Goal: Task Accomplishment & Management: Manage account settings

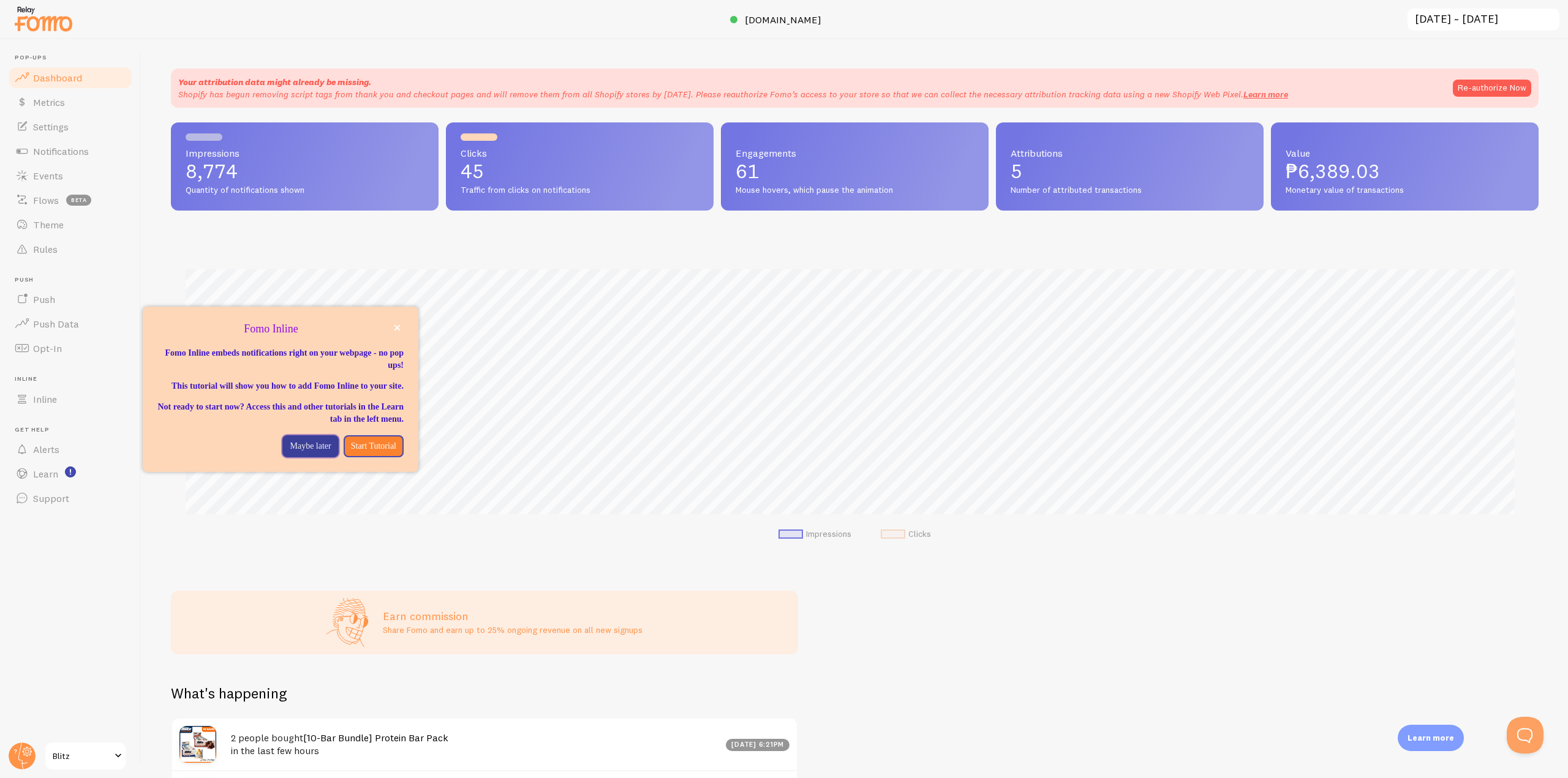
click at [290, 452] on p "Maybe later" at bounding box center [310, 446] width 41 height 12
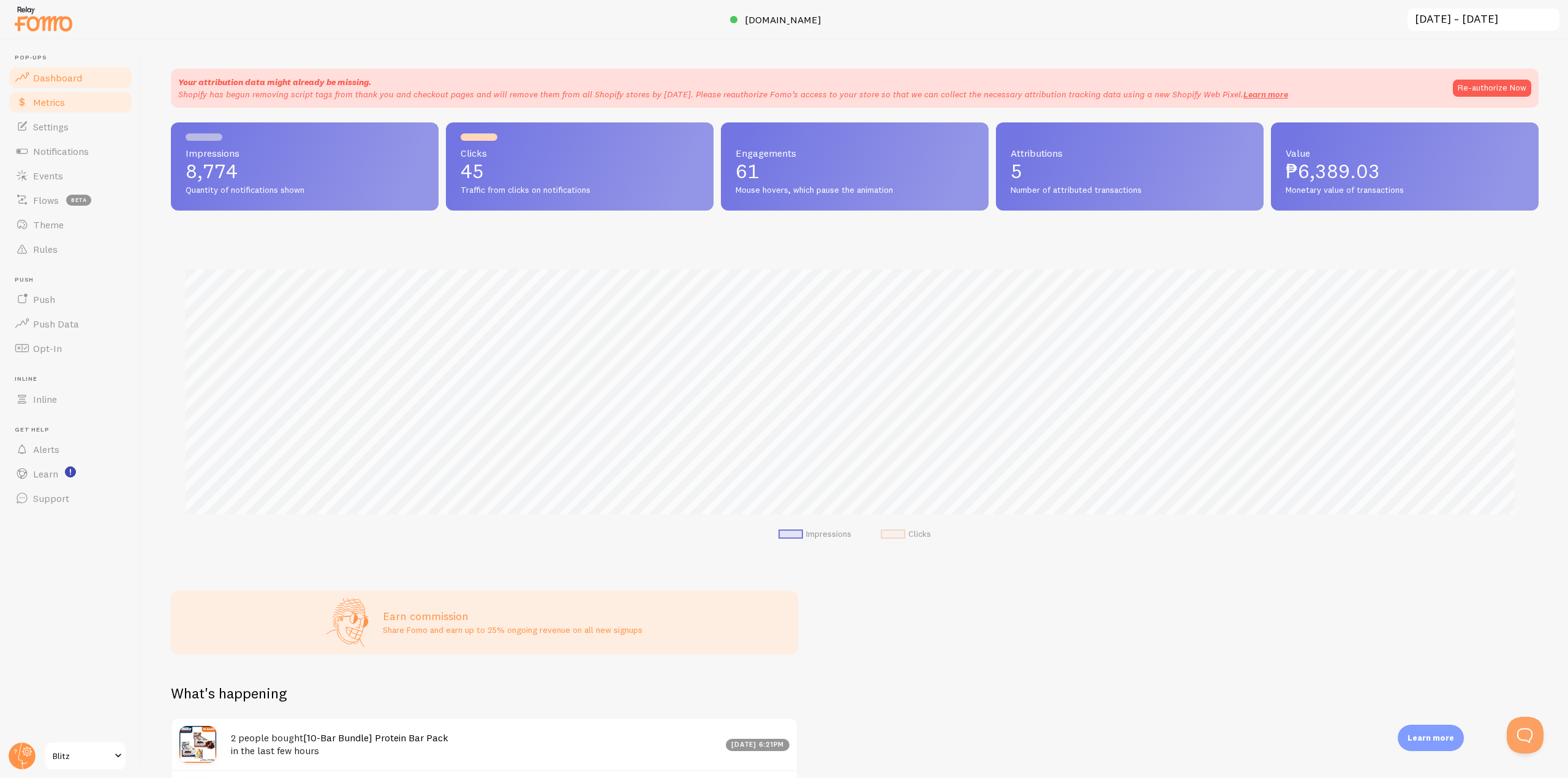
click at [60, 109] on link "Metrics" at bounding box center [70, 102] width 126 height 25
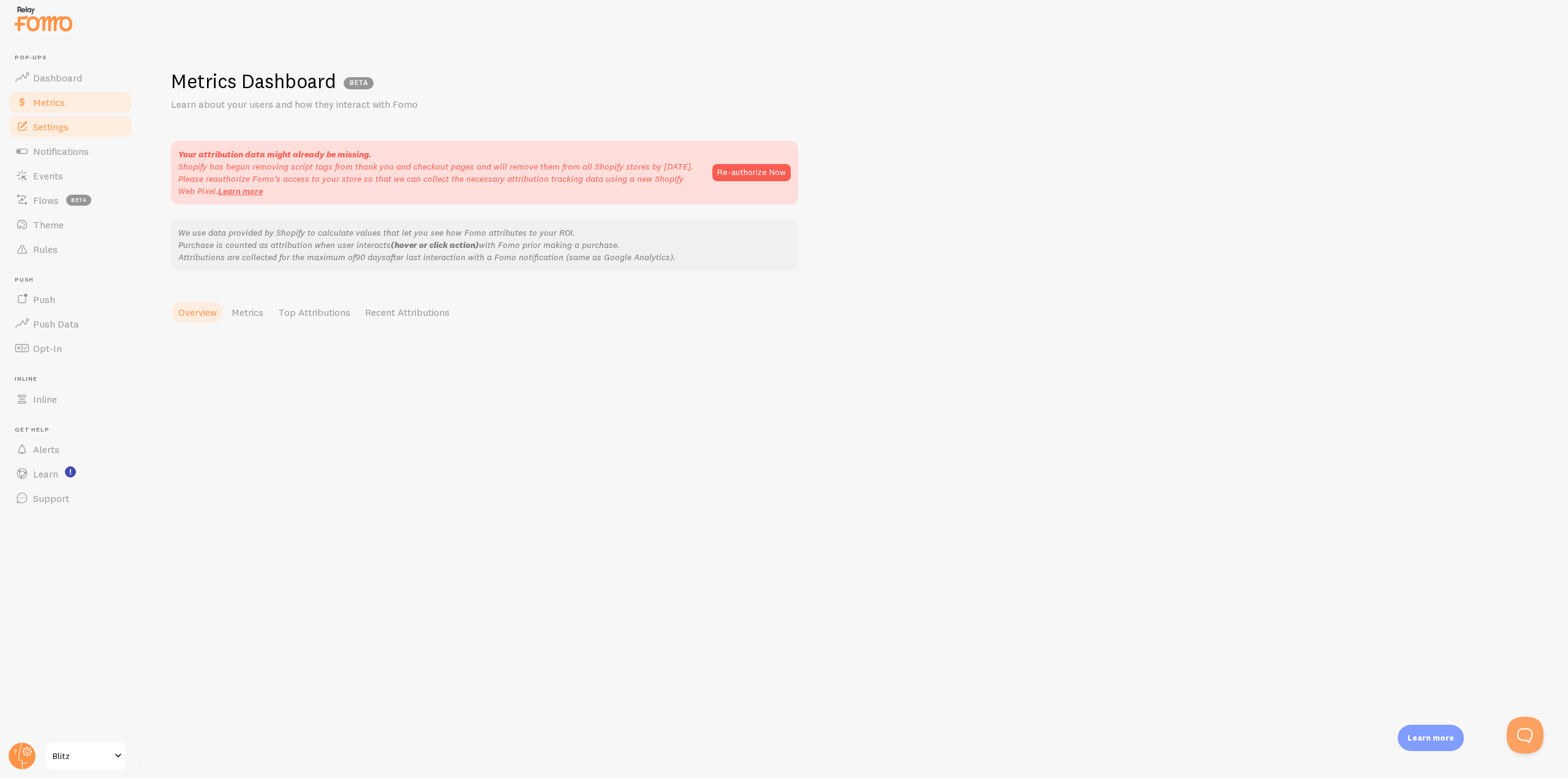
click at [59, 121] on span "Settings" at bounding box center [51, 127] width 35 height 12
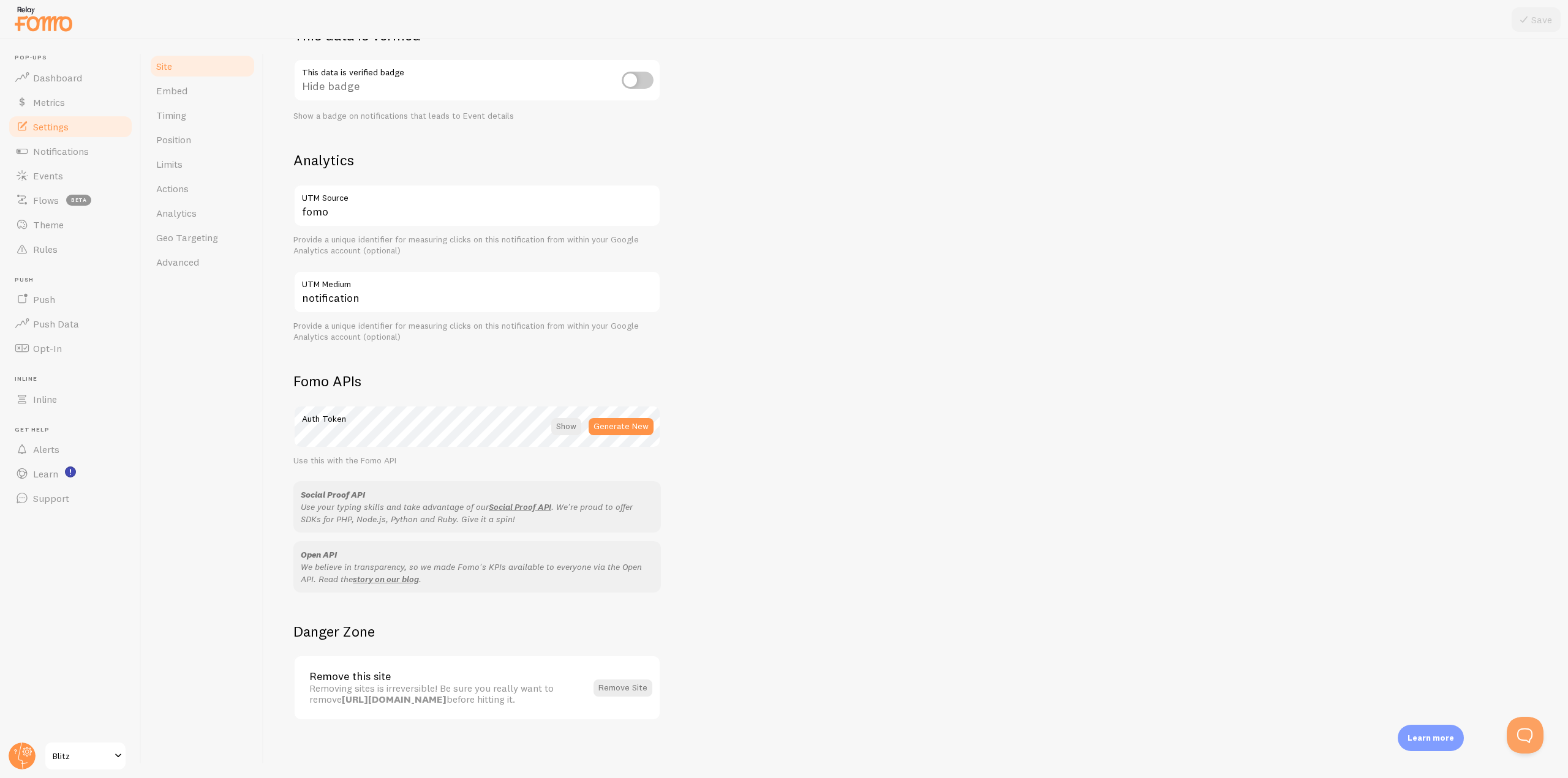
scroll to position [451, 0]
click at [57, 390] on link "Inline" at bounding box center [70, 399] width 126 height 25
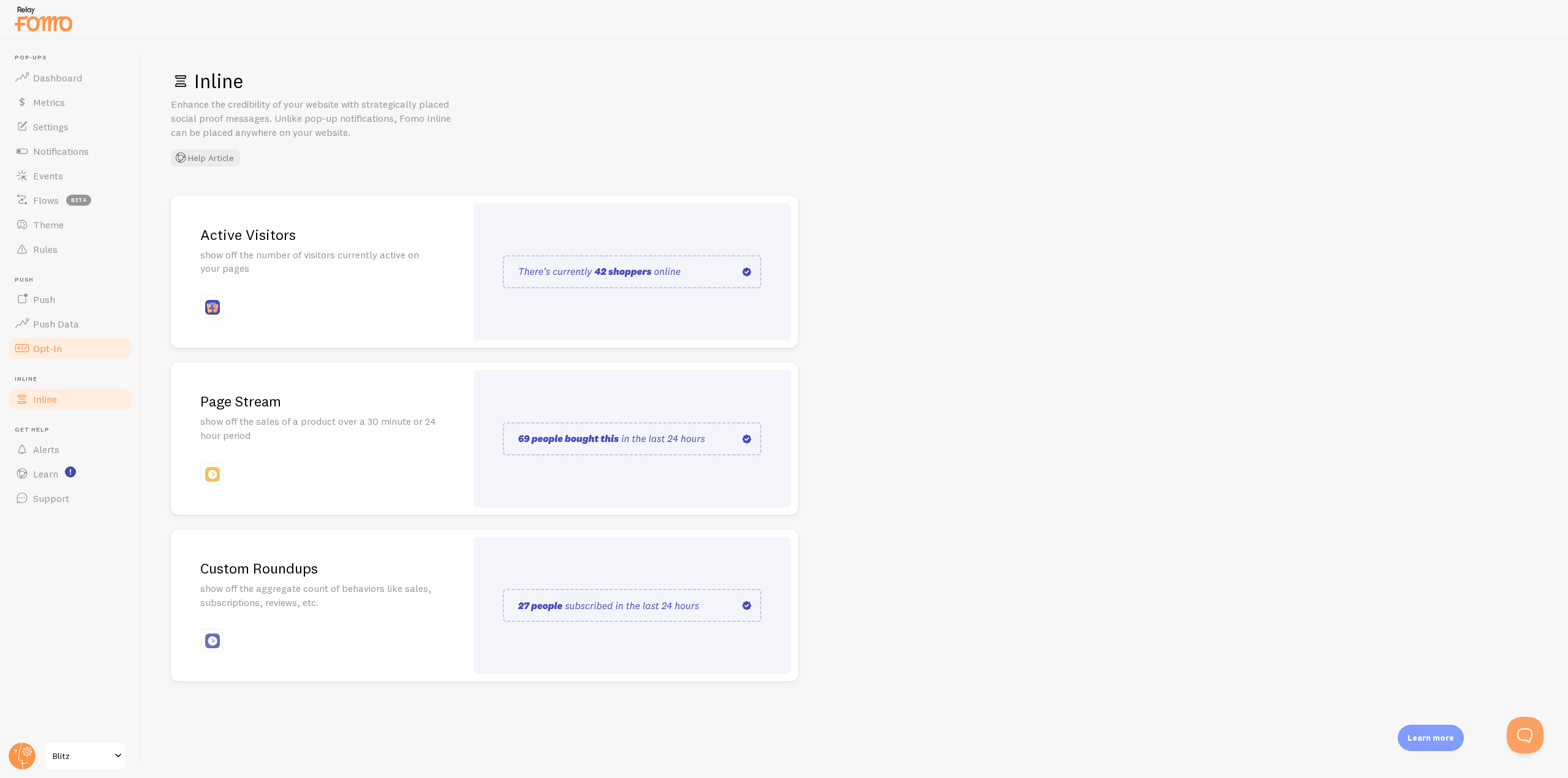
click at [66, 343] on link "Opt-In" at bounding box center [70, 348] width 126 height 25
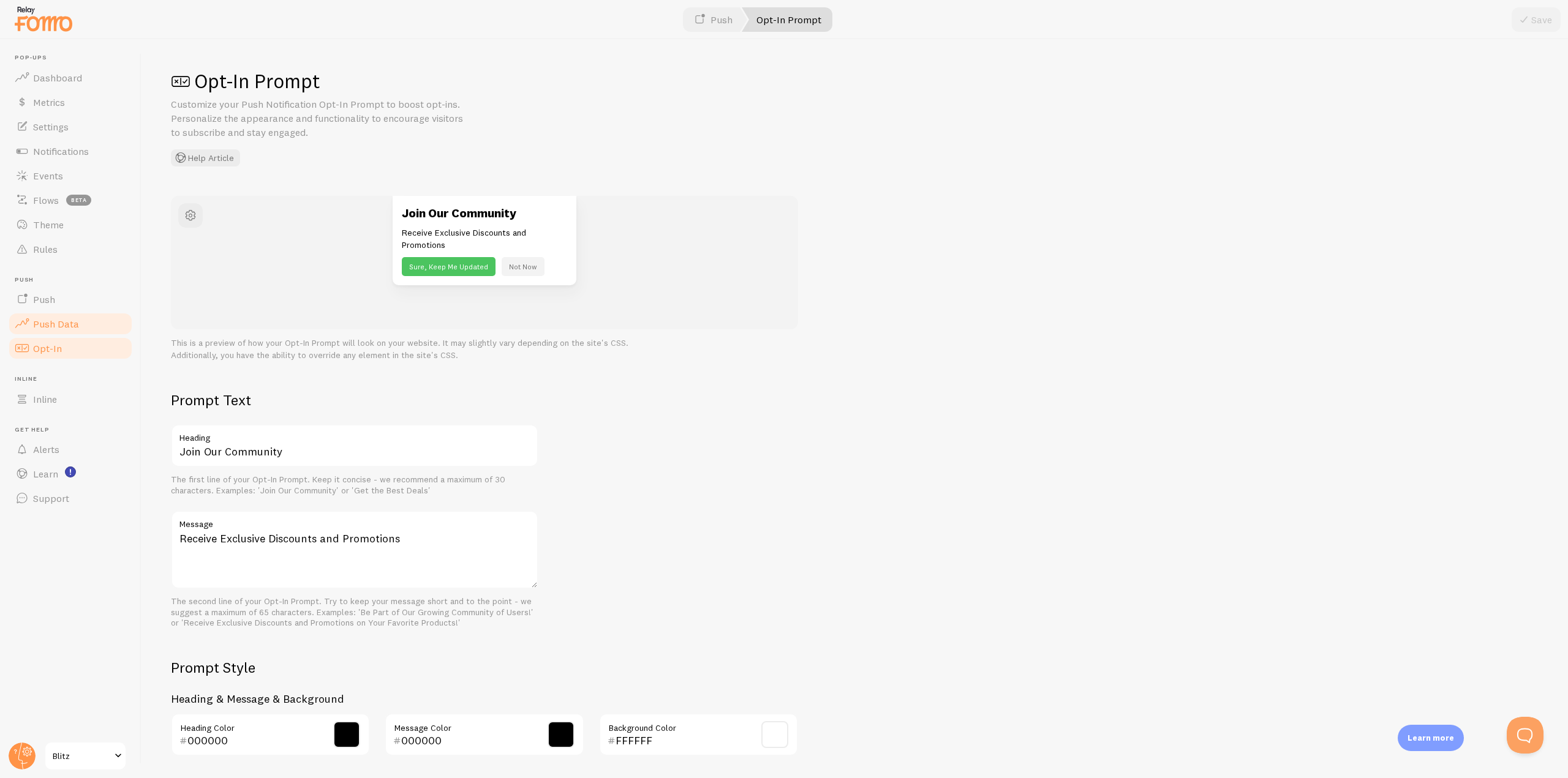
click at [67, 334] on link "Push Data" at bounding box center [70, 324] width 126 height 25
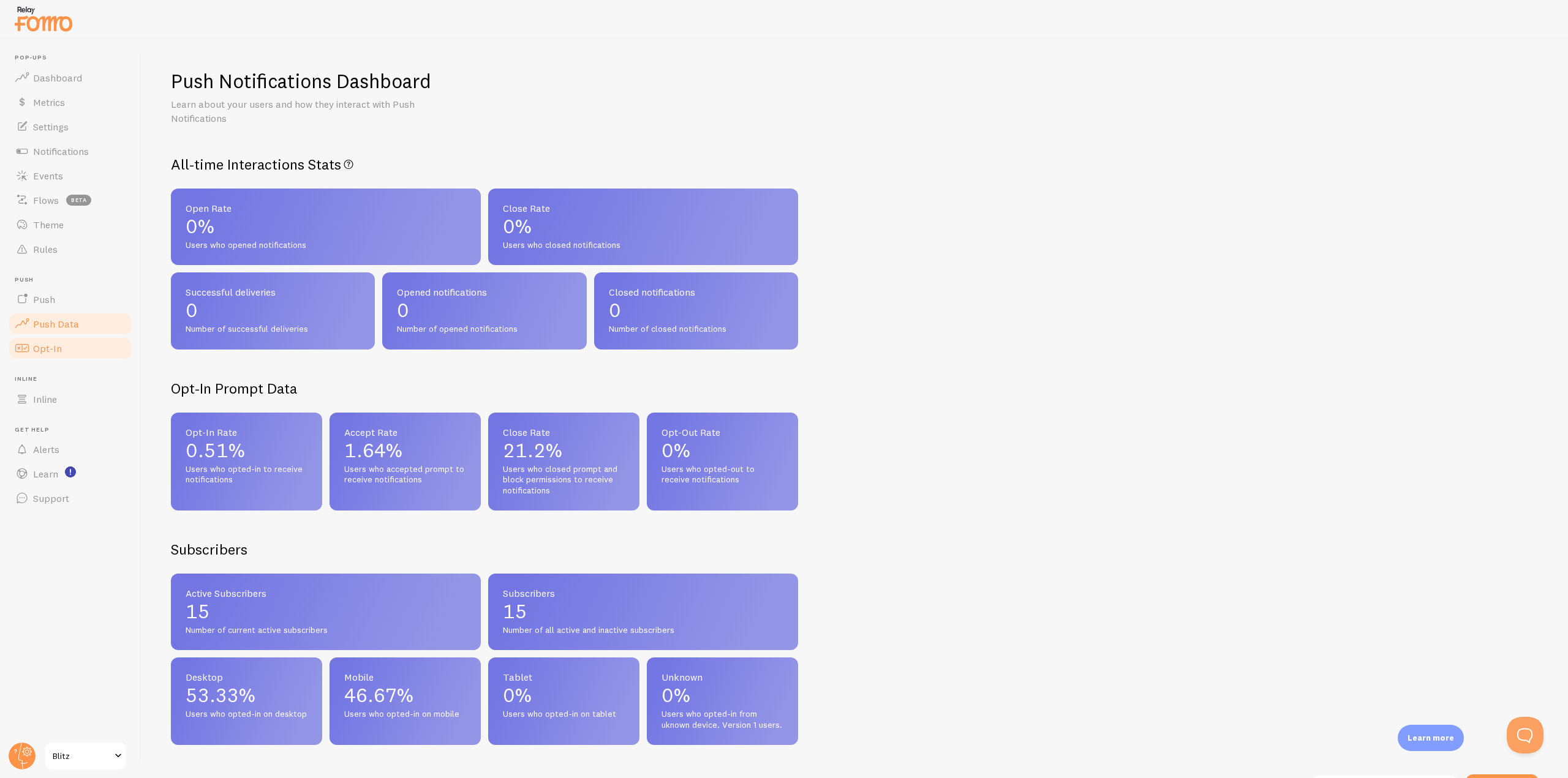
click at [33, 342] on link "Opt-In" at bounding box center [70, 348] width 126 height 25
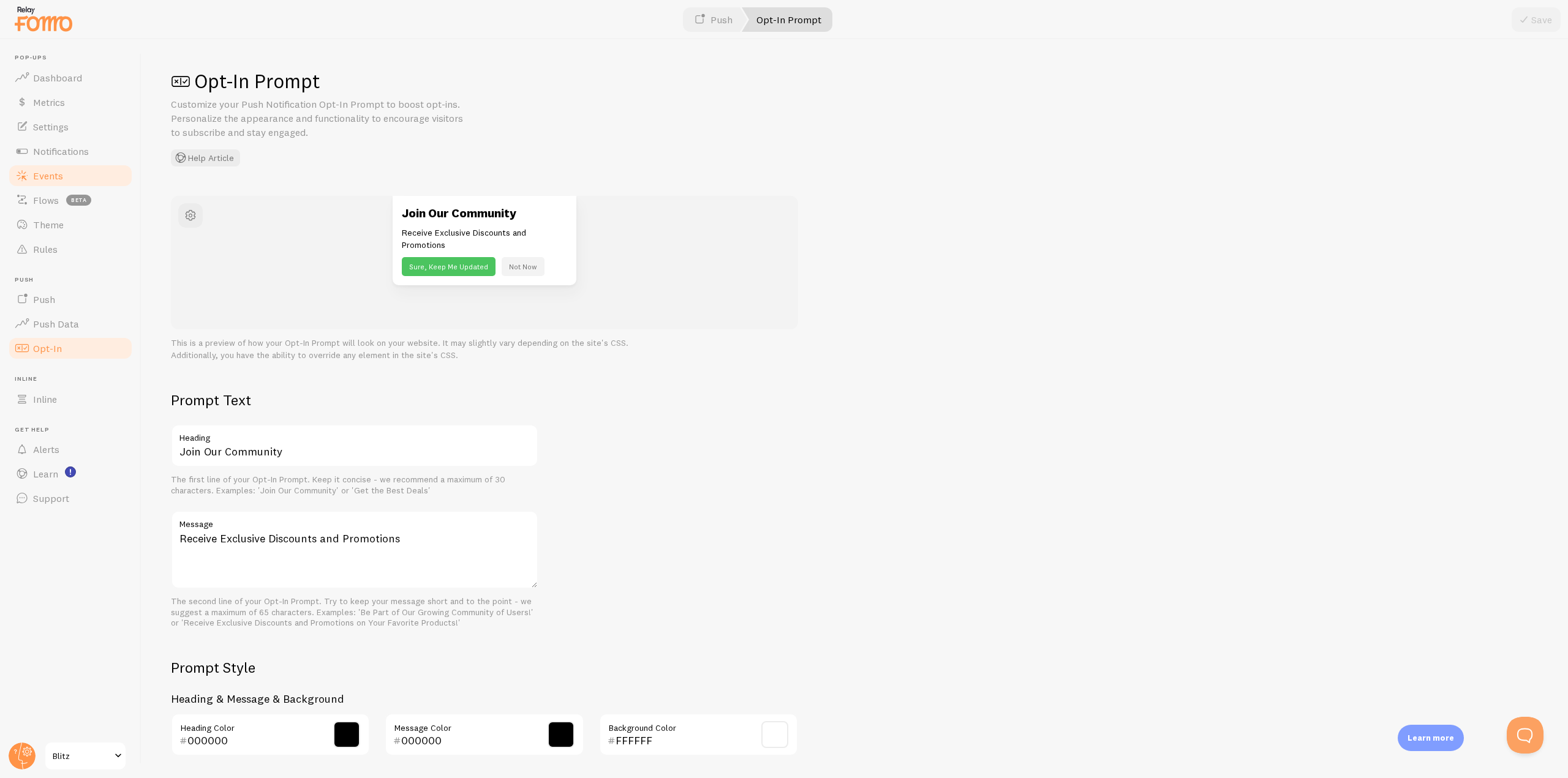
click at [41, 176] on span "Events" at bounding box center [48, 175] width 30 height 12
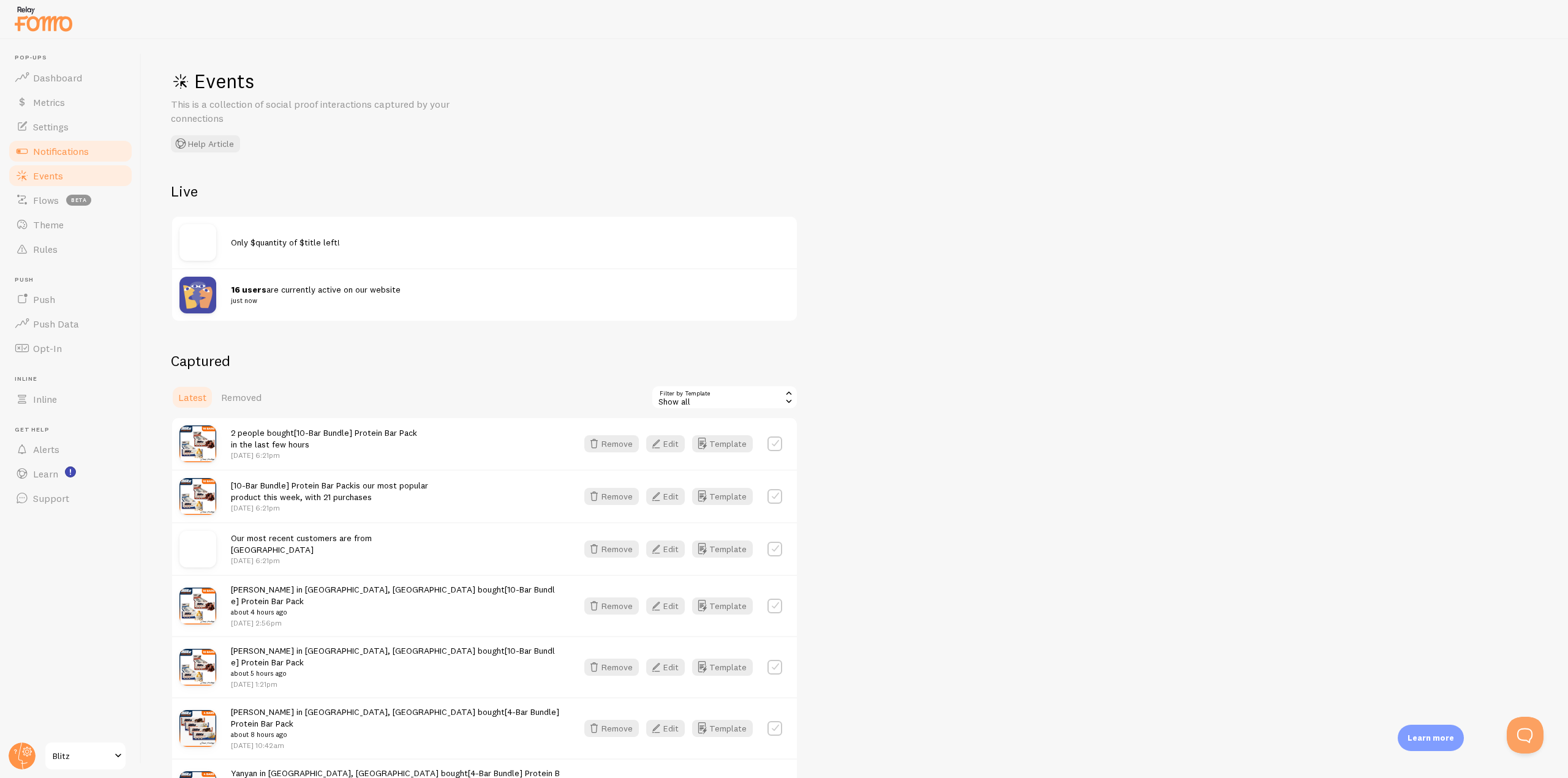
click at [41, 152] on span "Notifications" at bounding box center [61, 151] width 56 height 12
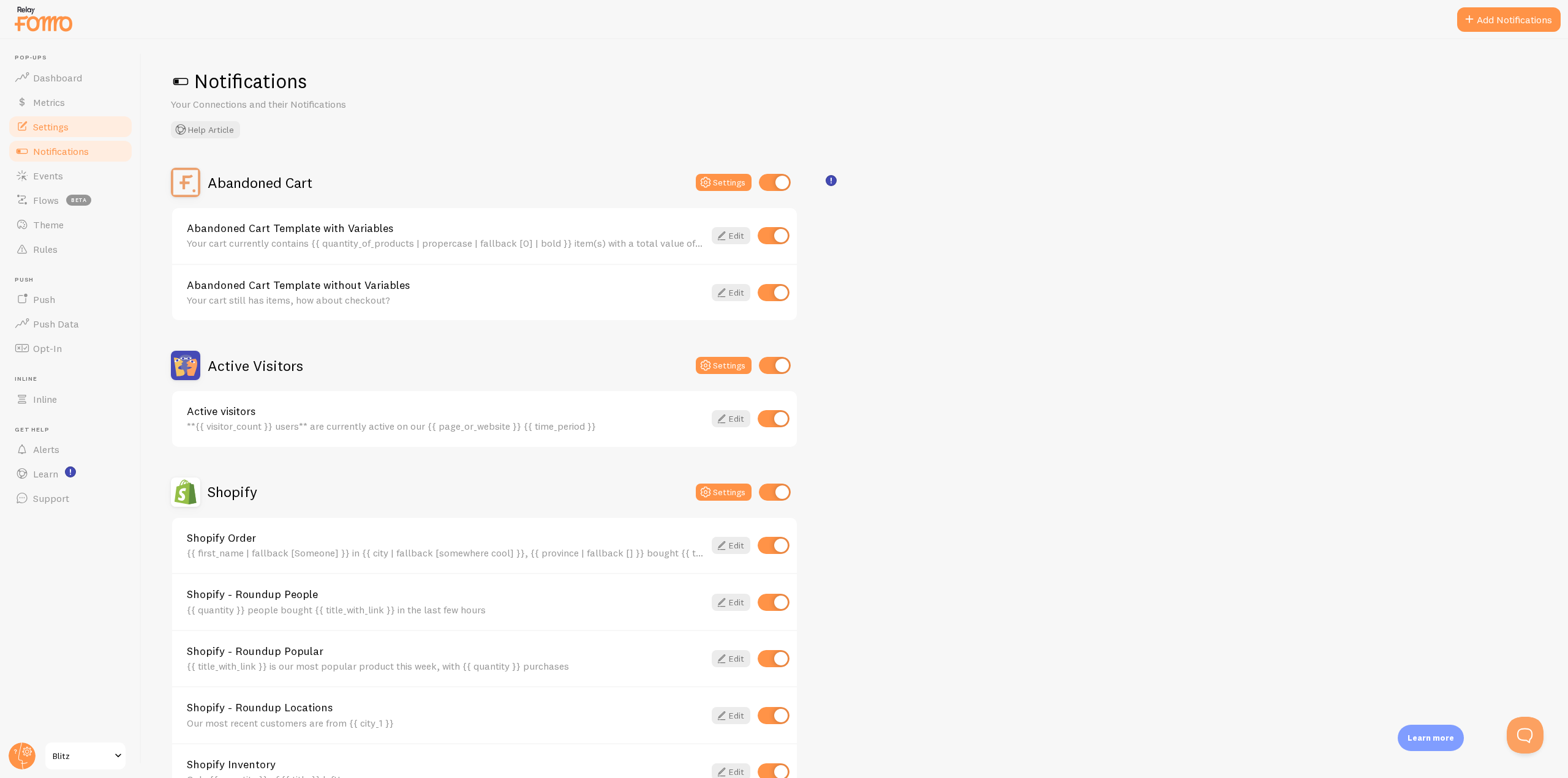
click at [57, 133] on link "Settings" at bounding box center [70, 127] width 126 height 25
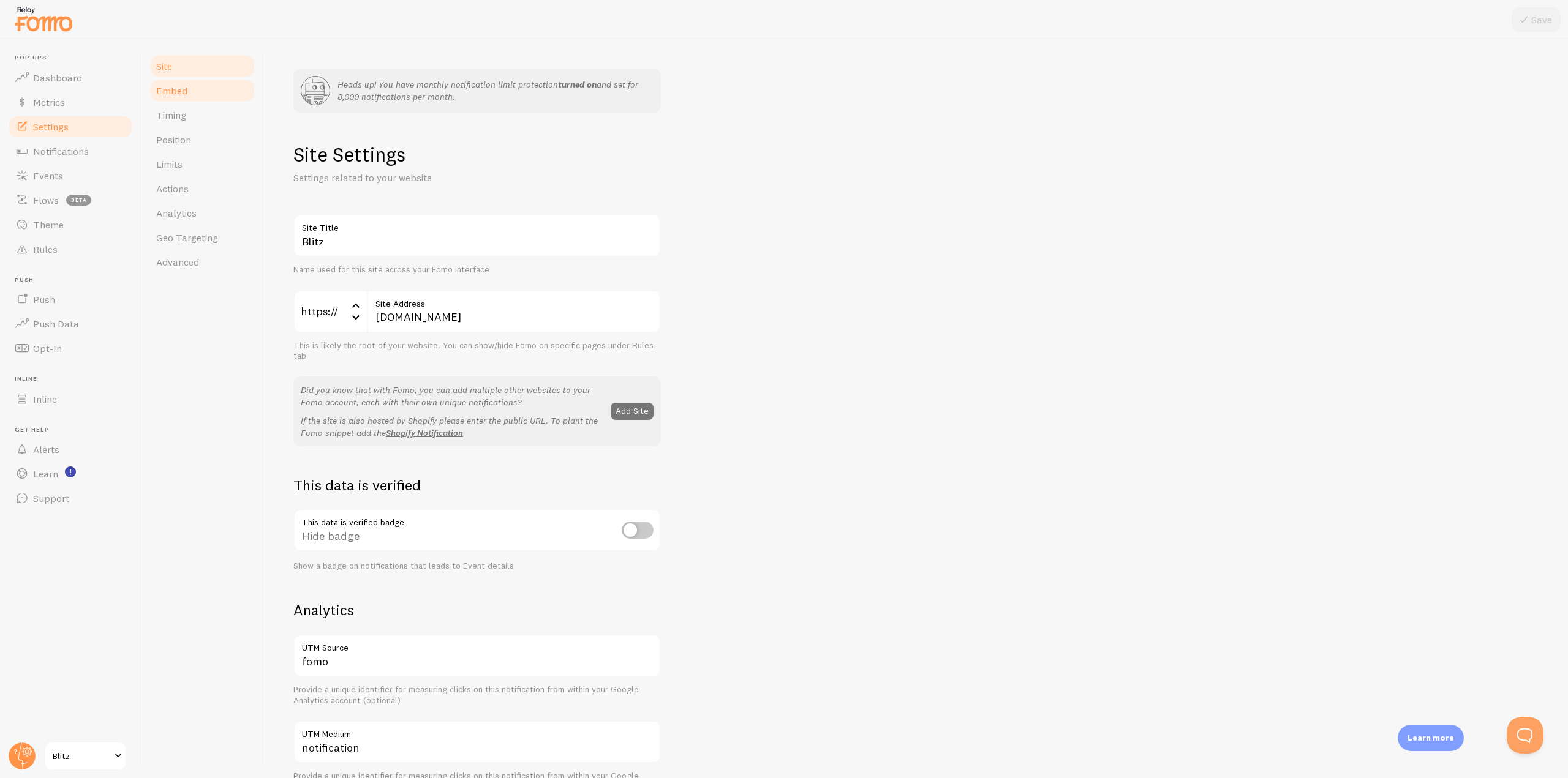
click at [190, 85] on link "Embed" at bounding box center [202, 90] width 107 height 25
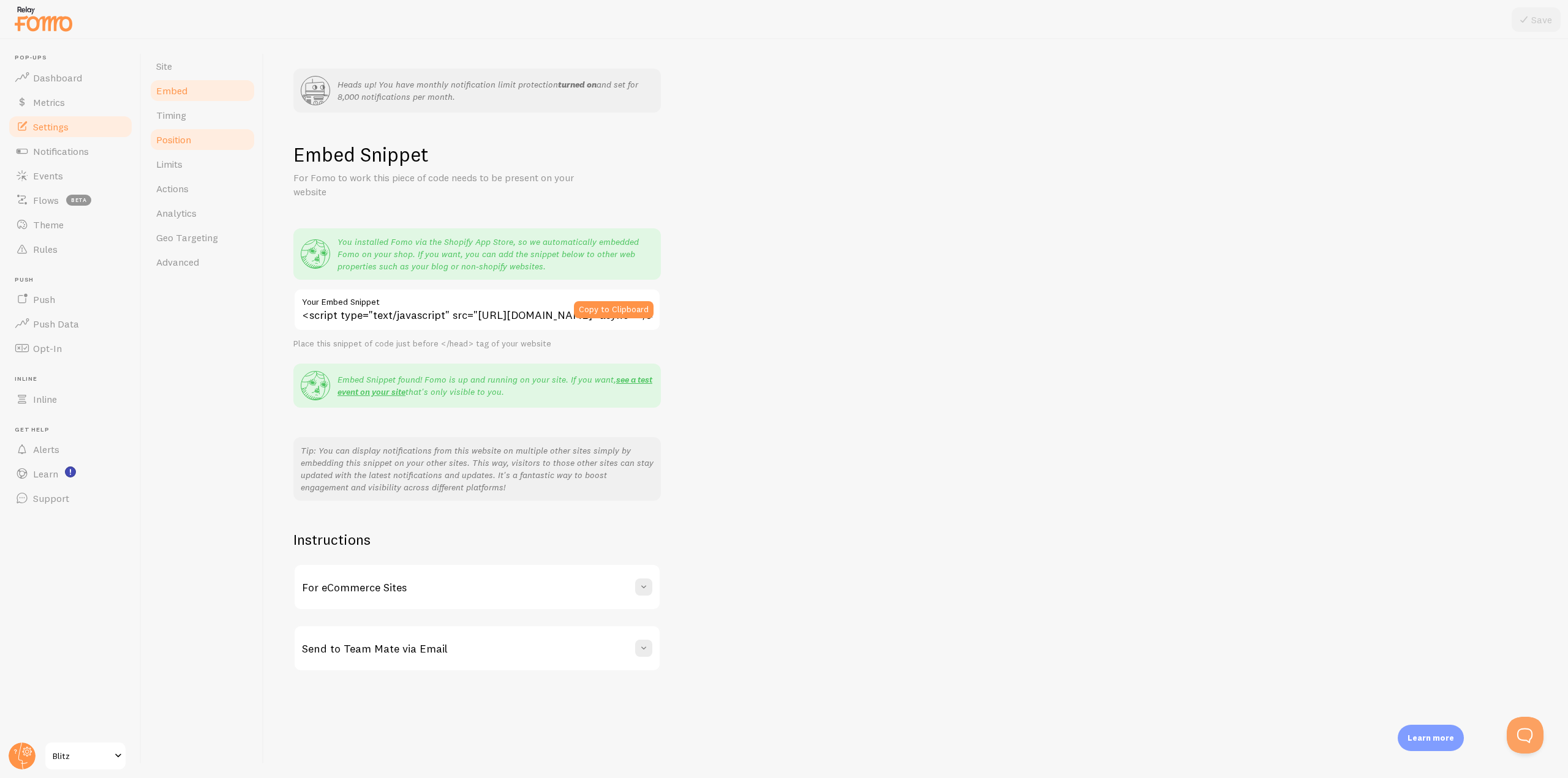
click at [175, 131] on link "Position" at bounding box center [202, 139] width 107 height 25
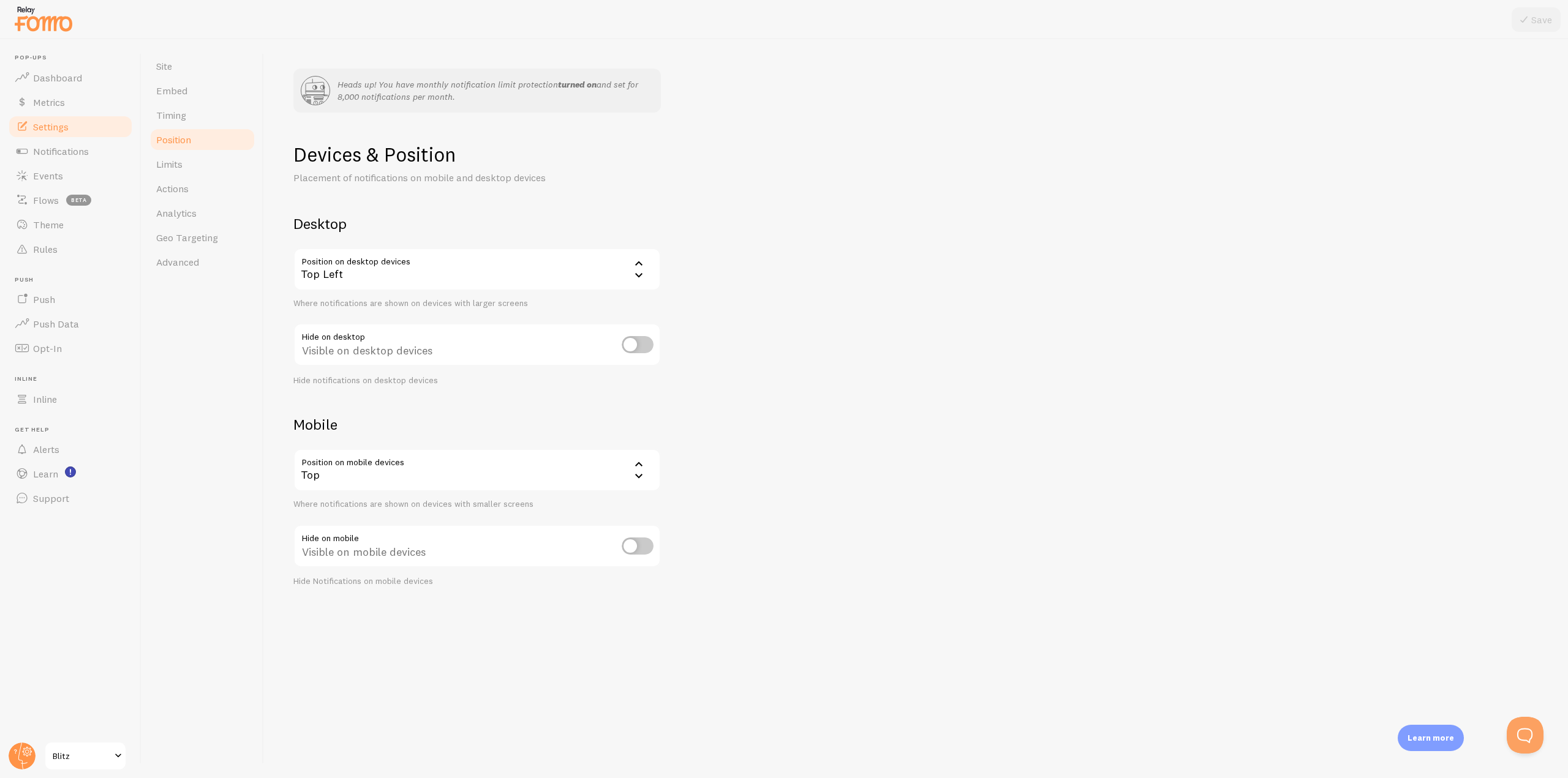
click at [423, 275] on div "Top Left" at bounding box center [477, 270] width 368 height 43
click at [583, 189] on div "Devices & Position Placement of notifications on mobile and desktop devices Des…" at bounding box center [917, 364] width 1246 height 445
click at [393, 472] on div "Top" at bounding box center [477, 470] width 368 height 43
click at [374, 514] on li "Bottom" at bounding box center [477, 510] width 365 height 21
click at [1533, 23] on button "Save" at bounding box center [1536, 19] width 49 height 25
